Goal: Transaction & Acquisition: Purchase product/service

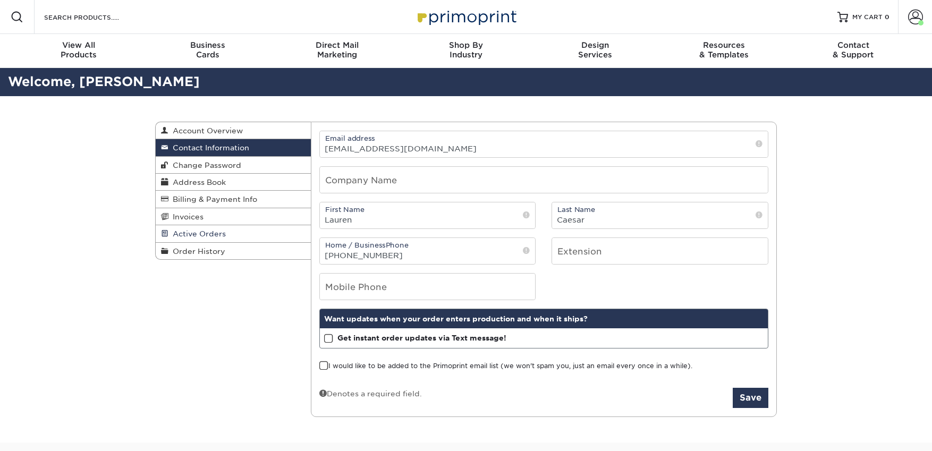
click at [195, 233] on span "Active Orders" at bounding box center [197, 234] width 57 height 9
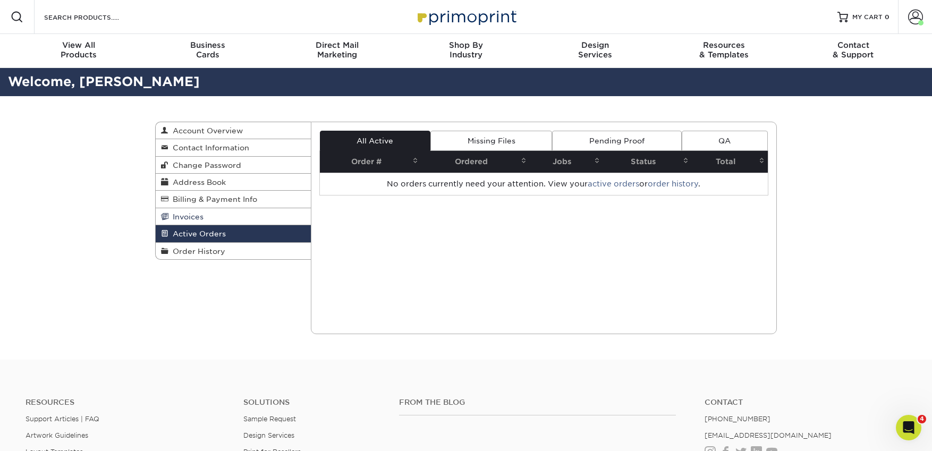
click at [197, 220] on span "Invoices" at bounding box center [186, 217] width 35 height 9
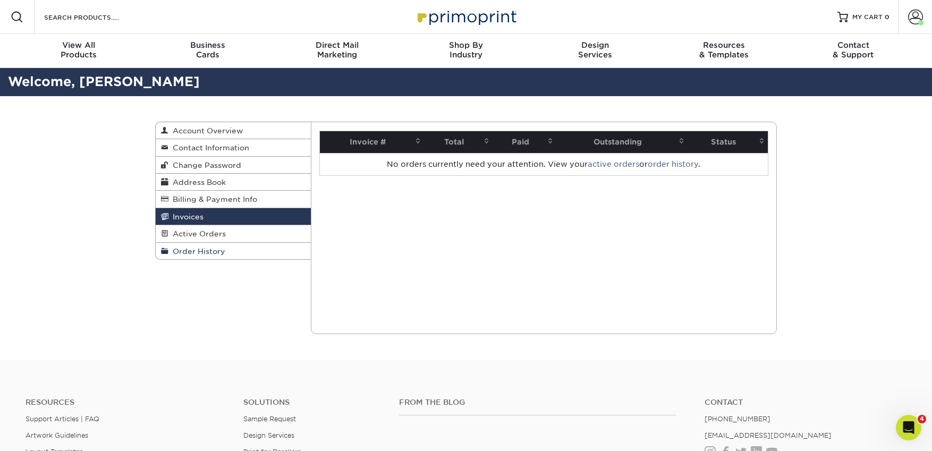
click at [196, 253] on span "Order History" at bounding box center [197, 251] width 57 height 9
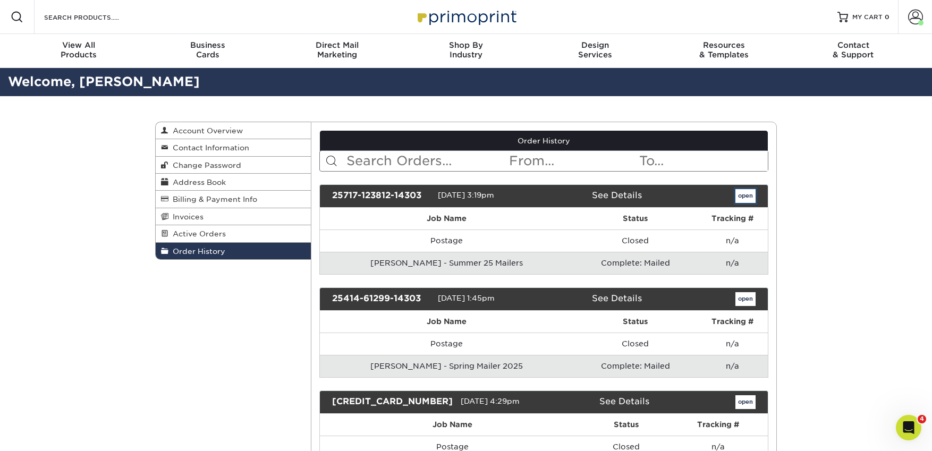
click at [737, 196] on link "open" at bounding box center [746, 196] width 20 height 14
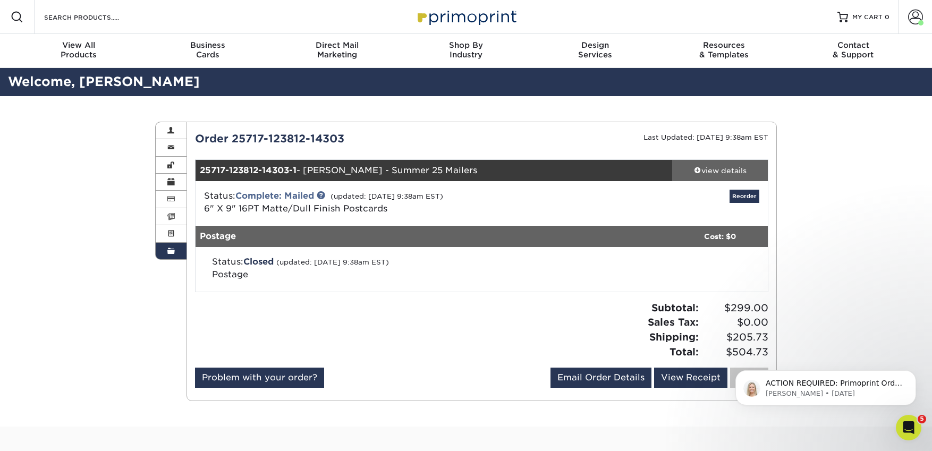
click at [702, 167] on div "view details" at bounding box center [720, 170] width 96 height 11
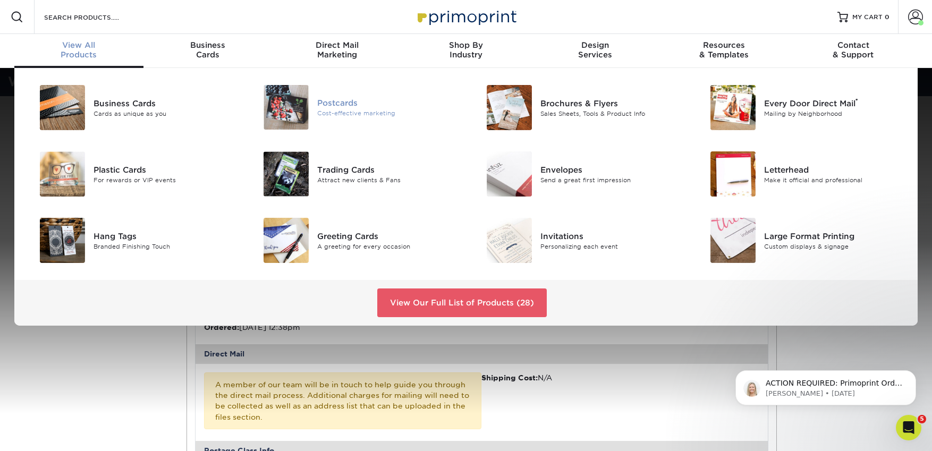
click at [367, 104] on div "Postcards" at bounding box center [387, 103] width 141 height 12
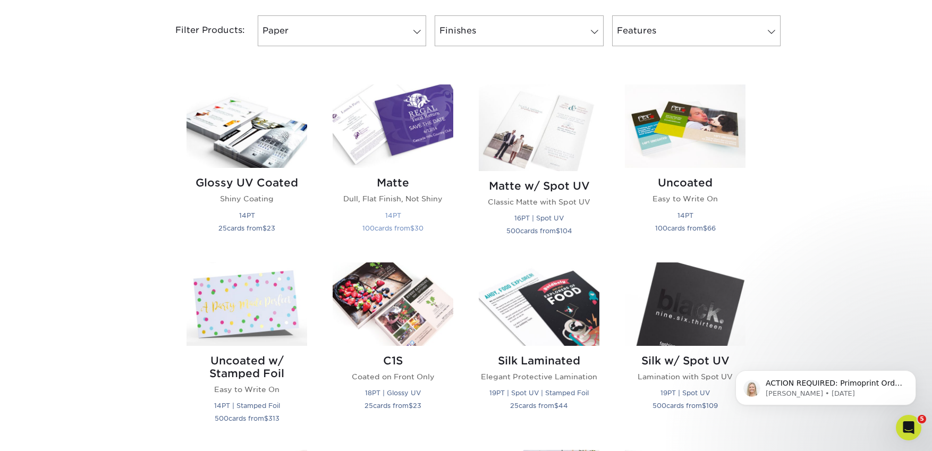
click at [396, 123] on img at bounding box center [393, 126] width 121 height 83
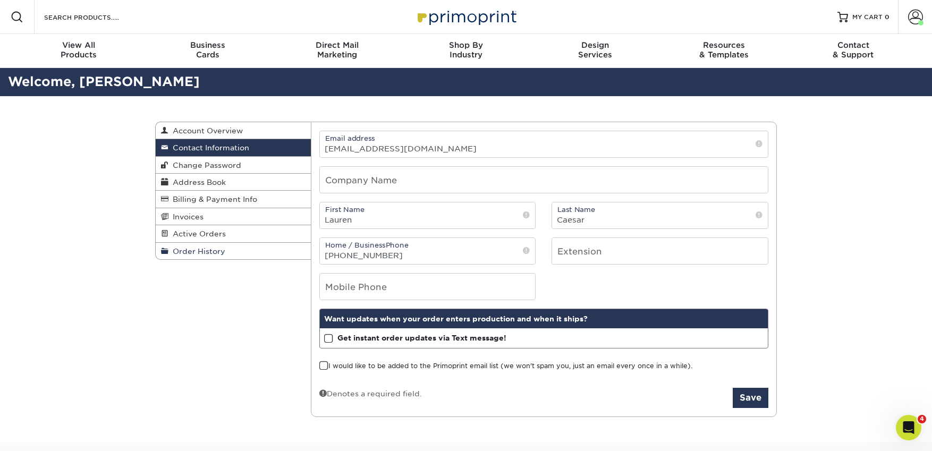
click at [203, 253] on span "Order History" at bounding box center [197, 251] width 57 height 9
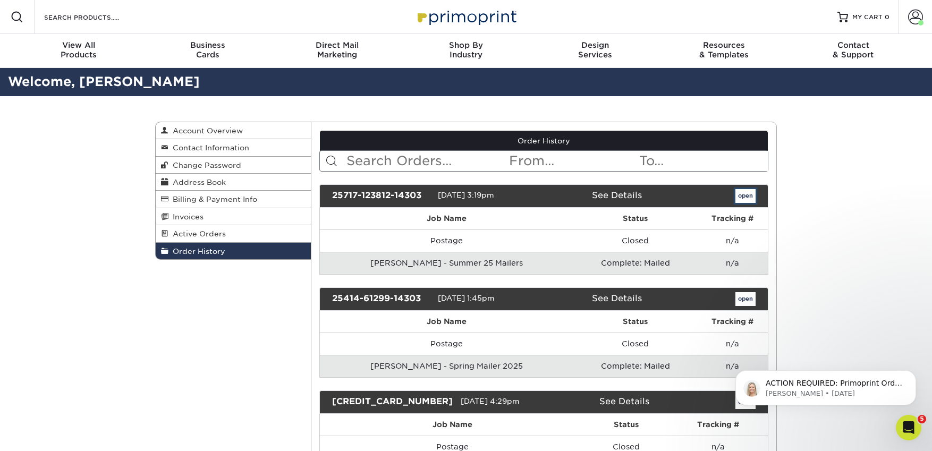
click at [749, 192] on link "open" at bounding box center [746, 196] width 20 height 14
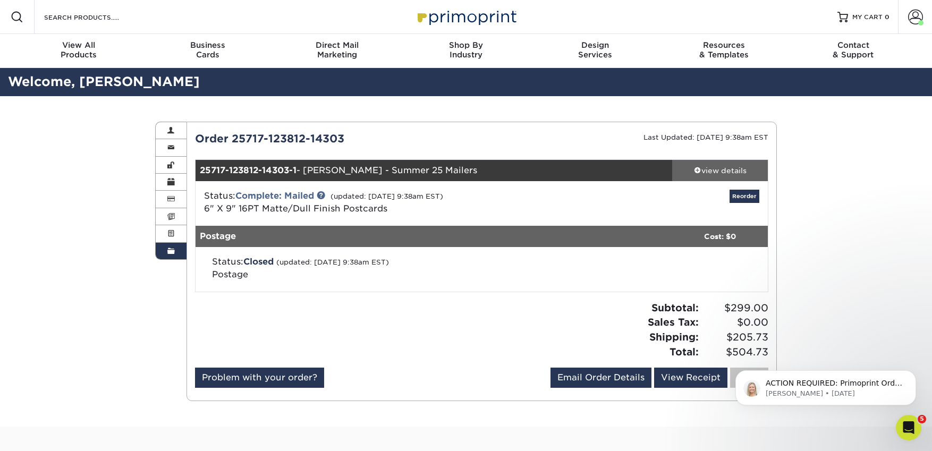
click at [733, 175] on div "view details" at bounding box center [720, 170] width 96 height 11
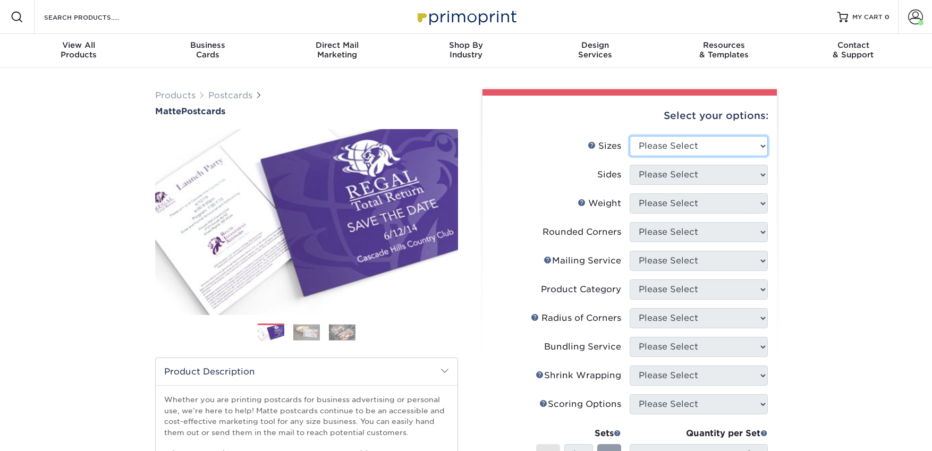
click at [737, 150] on select "Please Select 1.5" x 7" 2" x 4" 2" x 6" 2" x 7" 2" x 8" 2.12" x 5.5" 2.125" x 5…" at bounding box center [699, 146] width 138 height 20
select select "6.00x9.00"
click at [630, 136] on select "Please Select 1.5" x 7" 2" x 4" 2" x 6" 2" x 7" 2" x 8" 2.12" x 5.5" 2.125" x 5…" at bounding box center [699, 146] width 138 height 20
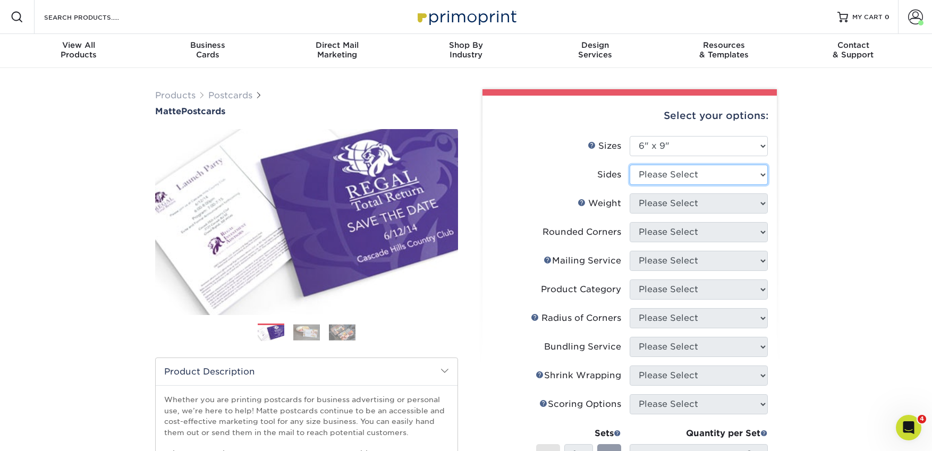
click at [687, 167] on select "Please Select Print Both Sides Print Front Only" at bounding box center [699, 175] width 138 height 20
select select "13abbda7-1d64-4f25-8bb2-c179b224825d"
click at [630, 165] on select "Please Select Print Both Sides Print Front Only" at bounding box center [699, 175] width 138 height 20
click at [686, 206] on select "Please Select 16PT 14PT" at bounding box center [699, 203] width 138 height 20
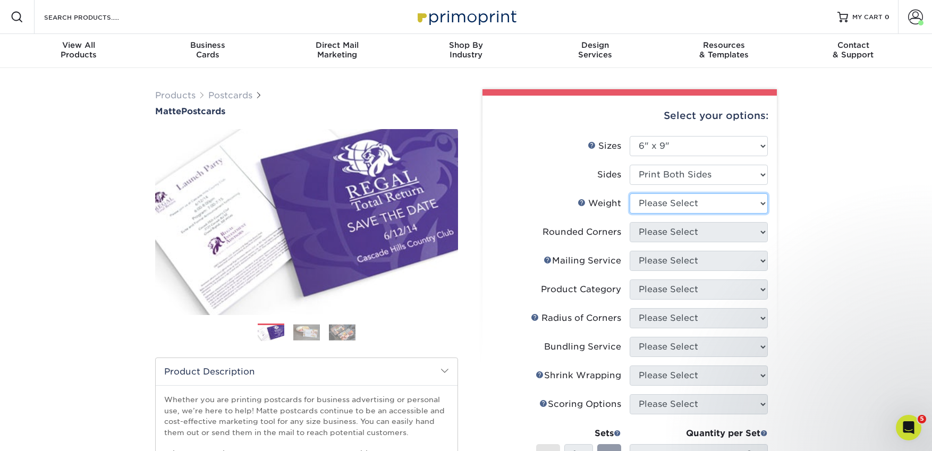
select select "16PT"
click at [630, 193] on select "Please Select 16PT 14PT" at bounding box center [699, 203] width 138 height 20
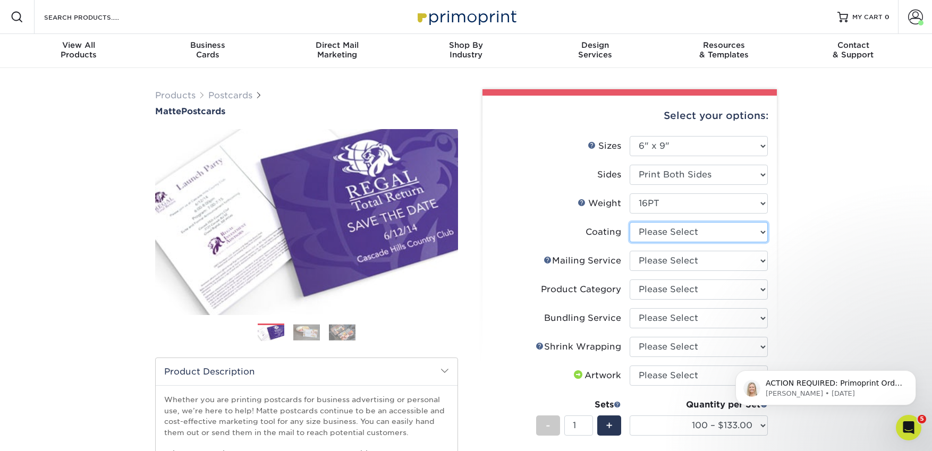
click at [662, 237] on select at bounding box center [699, 232] width 138 height 20
select select "121bb7b5-3b4d-429f-bd8d-bbf80e953313"
click at [630, 222] on select at bounding box center [699, 232] width 138 height 20
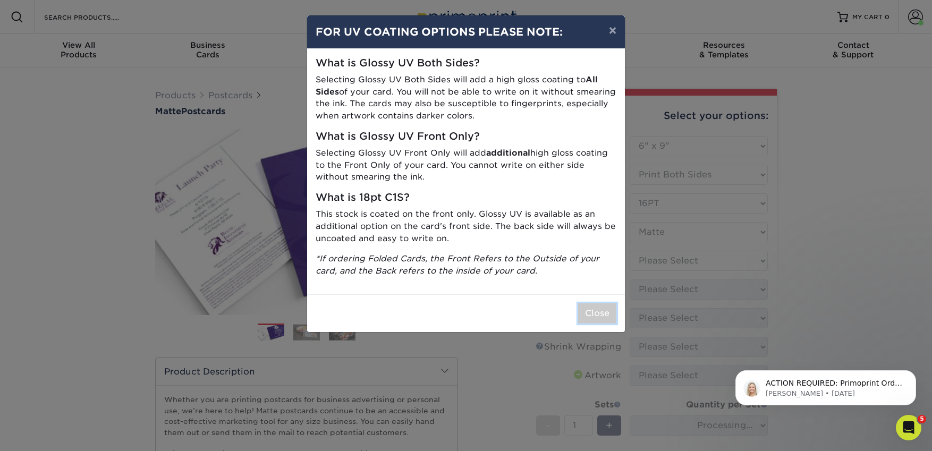
click at [599, 316] on button "Close" at bounding box center [597, 314] width 38 height 20
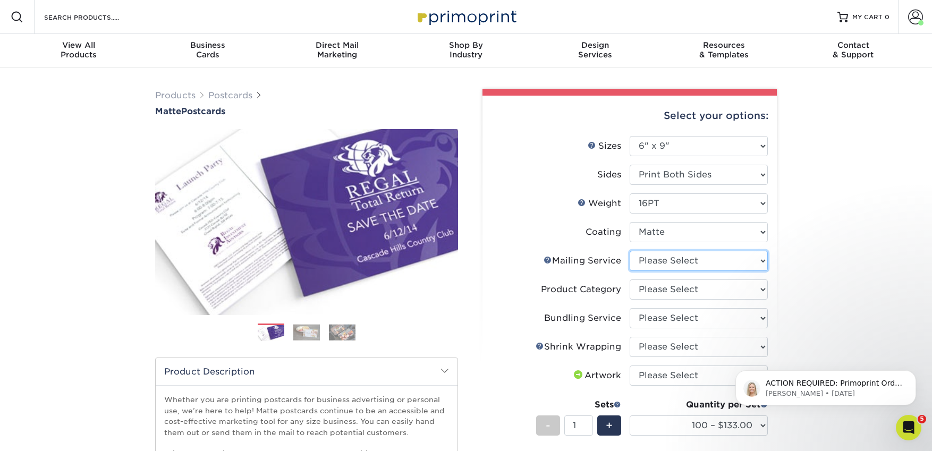
click at [686, 262] on select "Please Select No Direct Mailing Service No, I will mail/stamp/imprint Direct Ma…" at bounding box center [699, 261] width 138 height 20
select select "3359c49b-ecae-4694-8901-edec09a31a0d"
click at [630, 251] on select "Please Select No Direct Mailing Service No, I will mail/stamp/imprint Direct Ma…" at bounding box center [699, 261] width 138 height 20
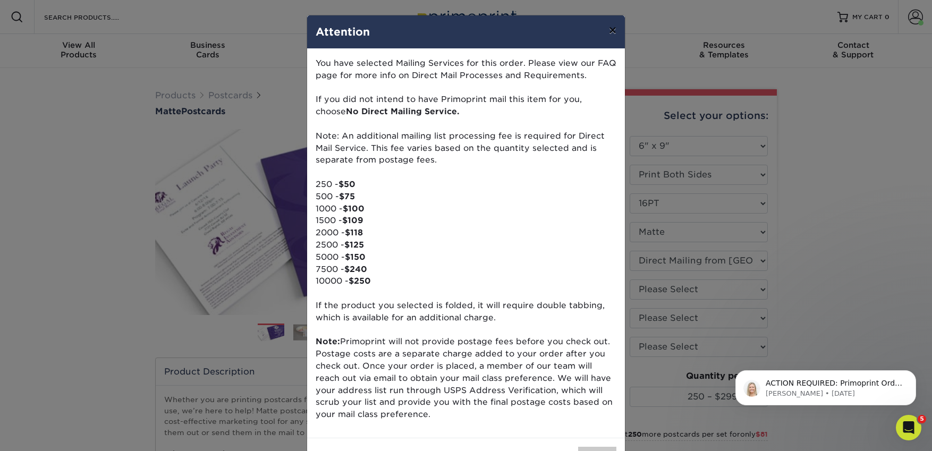
scroll to position [40, 0]
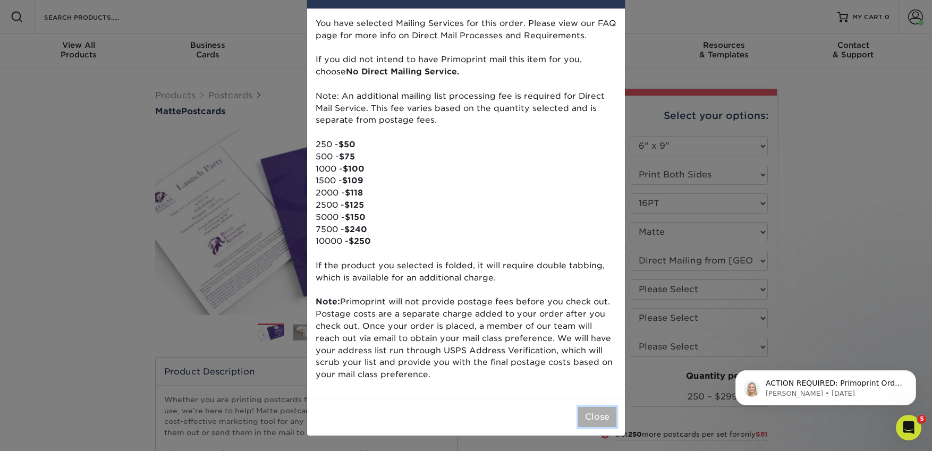
click at [590, 423] on button "Close" at bounding box center [597, 417] width 38 height 20
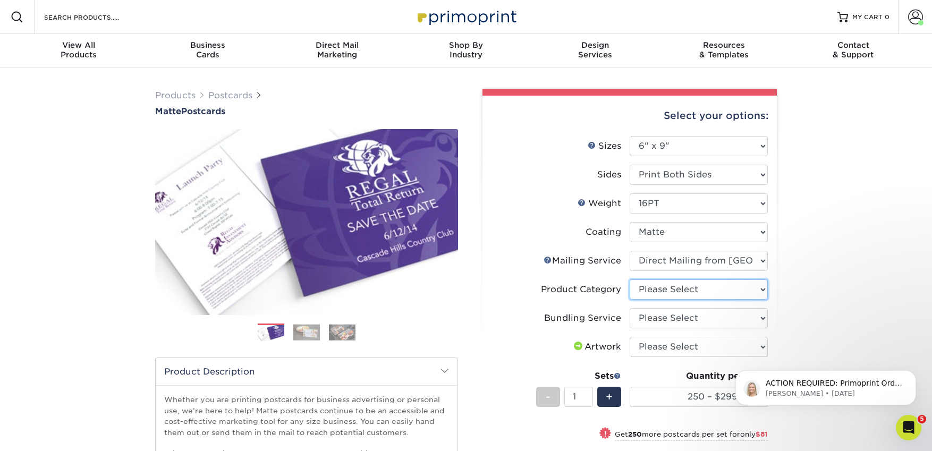
click at [674, 293] on select "Please Select Postcards" at bounding box center [699, 290] width 138 height 20
select select "9b7272e0-d6c8-4c3c-8e97-d3a1bcdab858"
click at [630, 280] on select "Please Select Postcards" at bounding box center [699, 290] width 138 height 20
click at [670, 319] on select "Please Select No Bundling Services Yes, Bundles of 50 (+2 Days) Yes, Bundles of…" at bounding box center [699, 318] width 138 height 20
select select "58689abb-25c0-461c-a4c3-a80b627d6649"
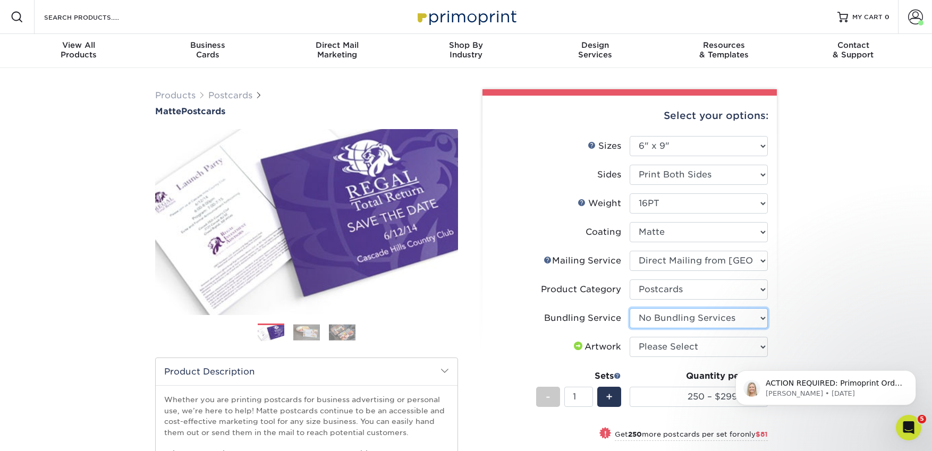
click at [630, 308] on select "Please Select No Bundling Services Yes, Bundles of 50 (+2 Days) Yes, Bundles of…" at bounding box center [699, 318] width 138 height 20
click at [674, 347] on select "Please Select I will upload files I need a design - $150" at bounding box center [699, 347] width 138 height 20
select select "upload"
click at [630, 337] on select "Please Select I will upload files I need a design - $150" at bounding box center [699, 347] width 138 height 20
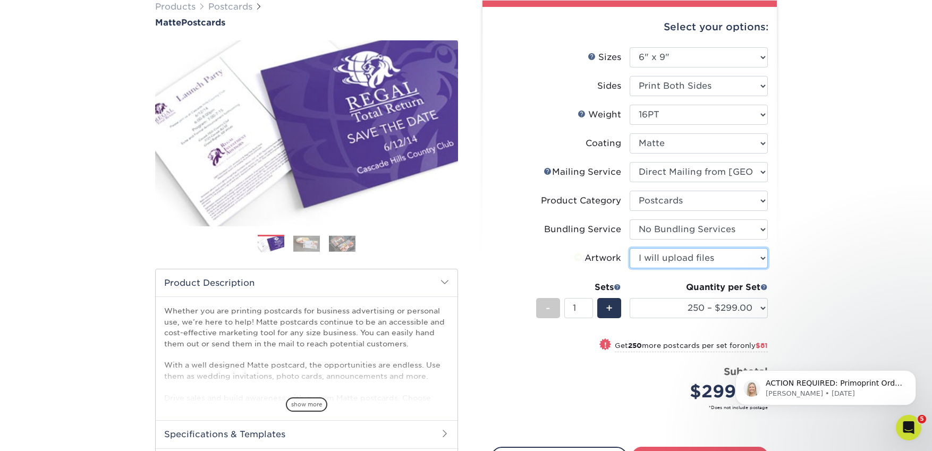
scroll to position [90, 0]
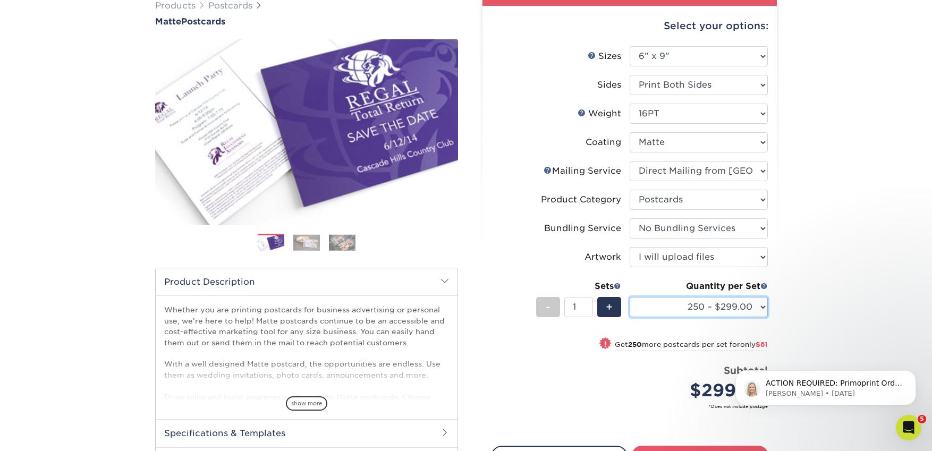
click at [756, 315] on select "250 – $299.00 500 – $380.00 1000 – $498.00 2500 – $739.00 5000 – $1117.00 7500 …" at bounding box center [699, 307] width 138 height 20
select select "1000 – $498.00"
click at [630, 297] on select "250 – $299.00 500 – $380.00 1000 – $498.00 2500 – $739.00 5000 – $1117.00 7500 …" at bounding box center [699, 307] width 138 height 20
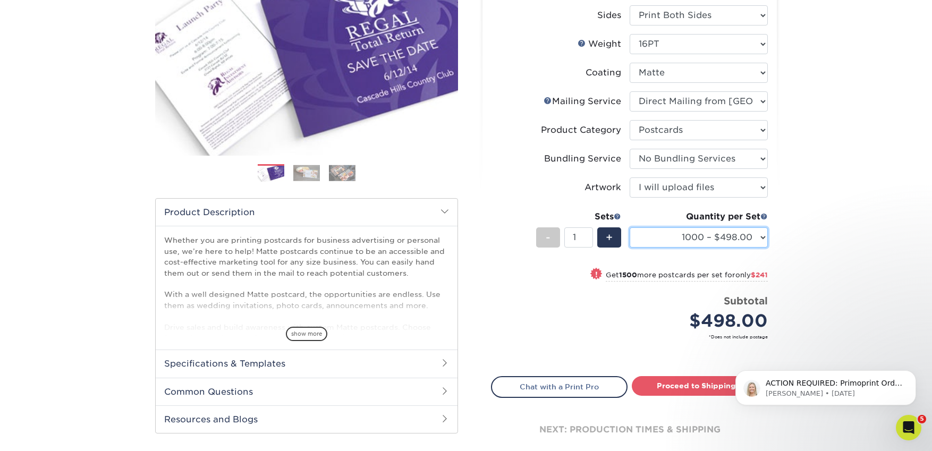
scroll to position [206, 0]
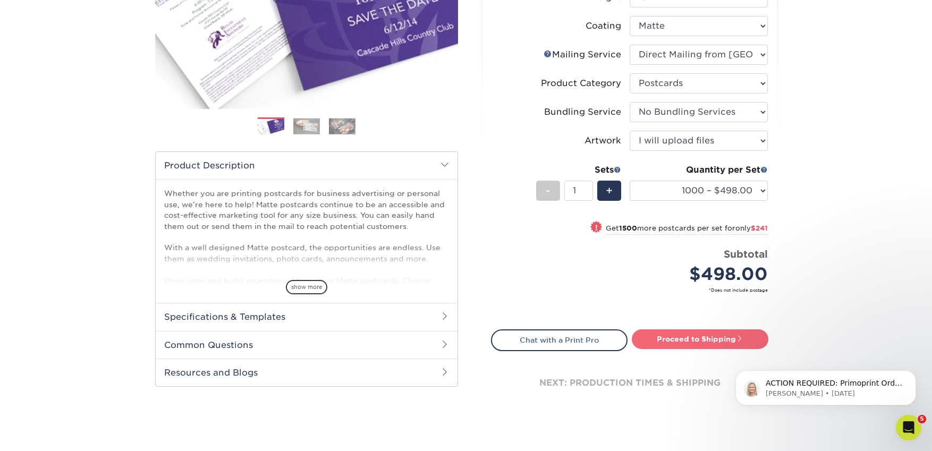
click at [697, 341] on link "Proceed to Shipping" at bounding box center [700, 339] width 137 height 19
type input "Set 1"
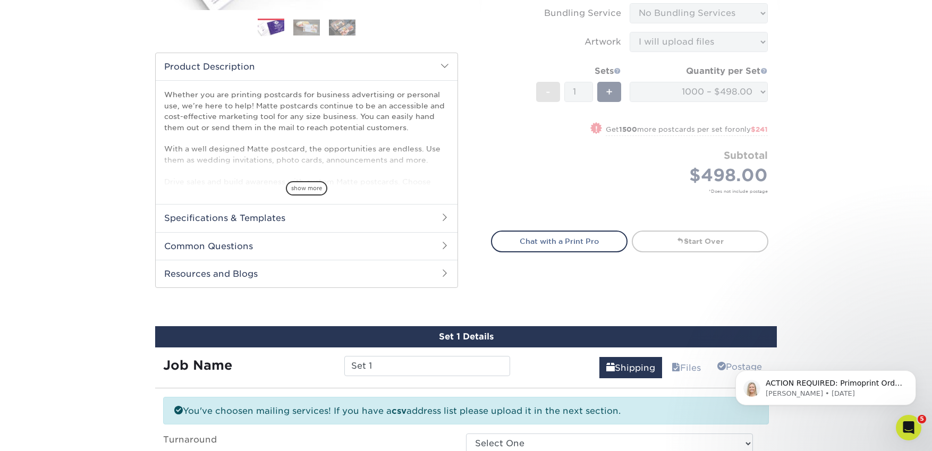
scroll to position [258, 0]
